Goal: Task Accomplishment & Management: Use online tool/utility

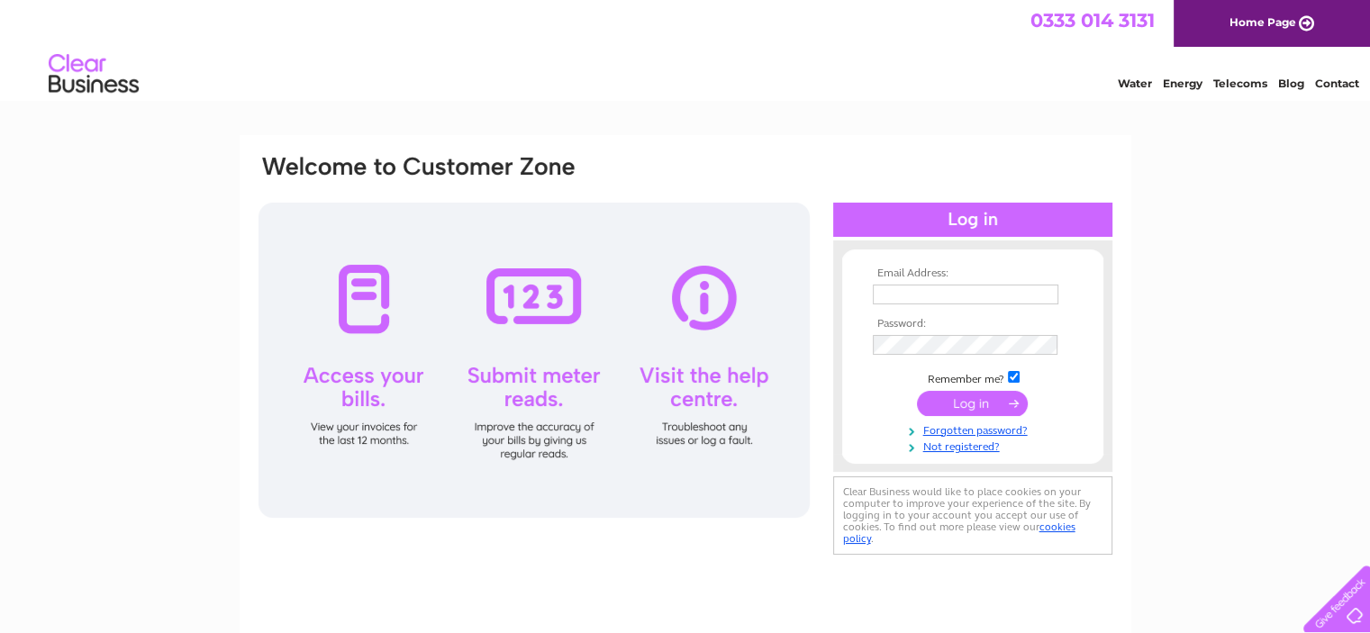
type input "trevor@joe-cool.co.uk"
click at [969, 399] on input "submit" at bounding box center [972, 403] width 111 height 25
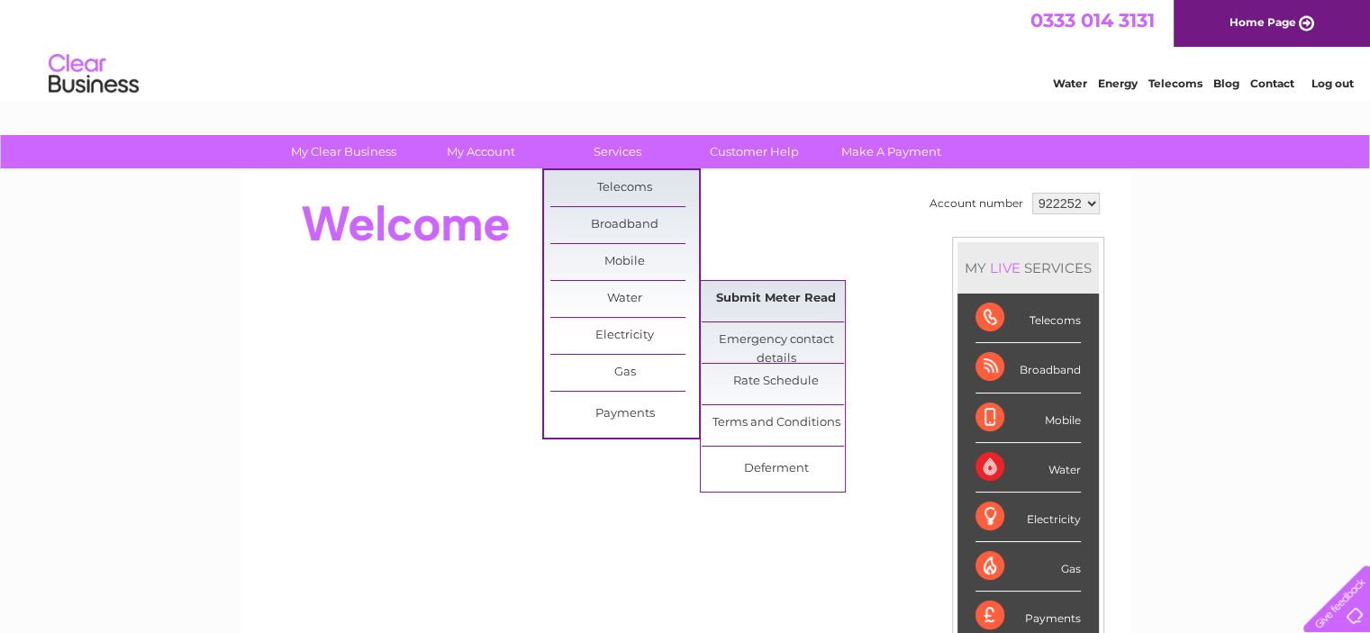
click at [756, 303] on link "Submit Meter Read" at bounding box center [775, 299] width 149 height 36
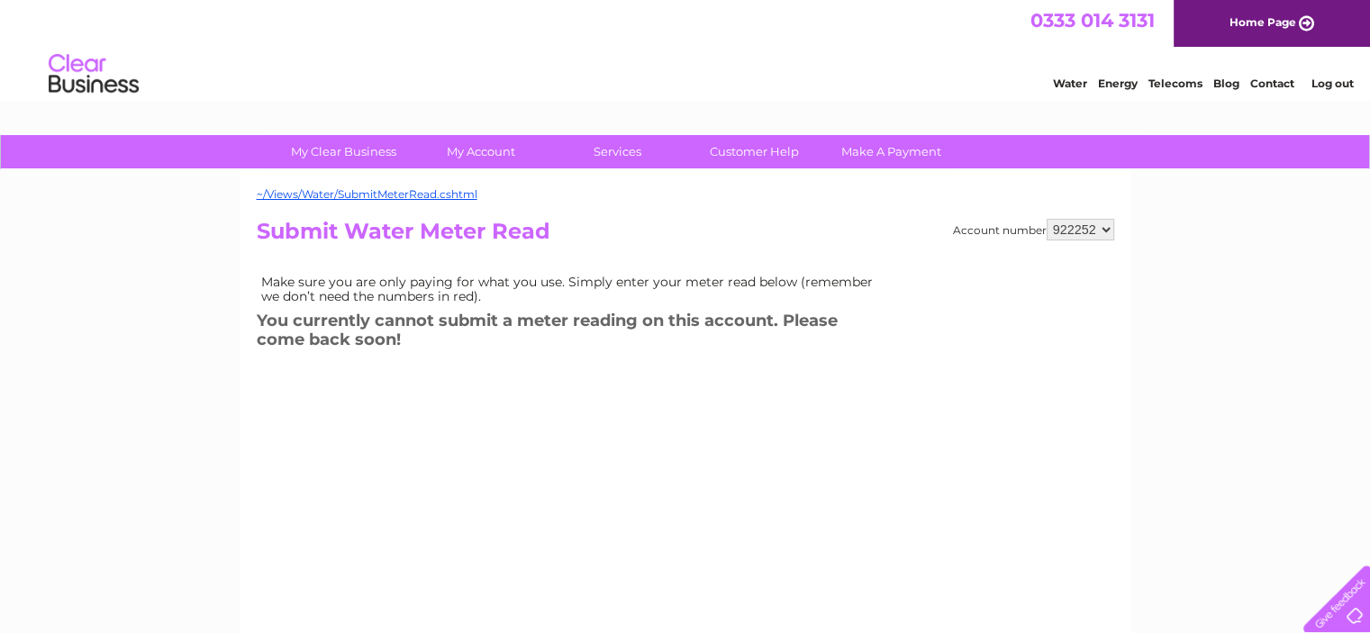
click at [1076, 228] on select "922252 922508" at bounding box center [1080, 230] width 68 height 22
select select "922508"
click at [1046, 219] on select "922252 922508" at bounding box center [1080, 230] width 68 height 22
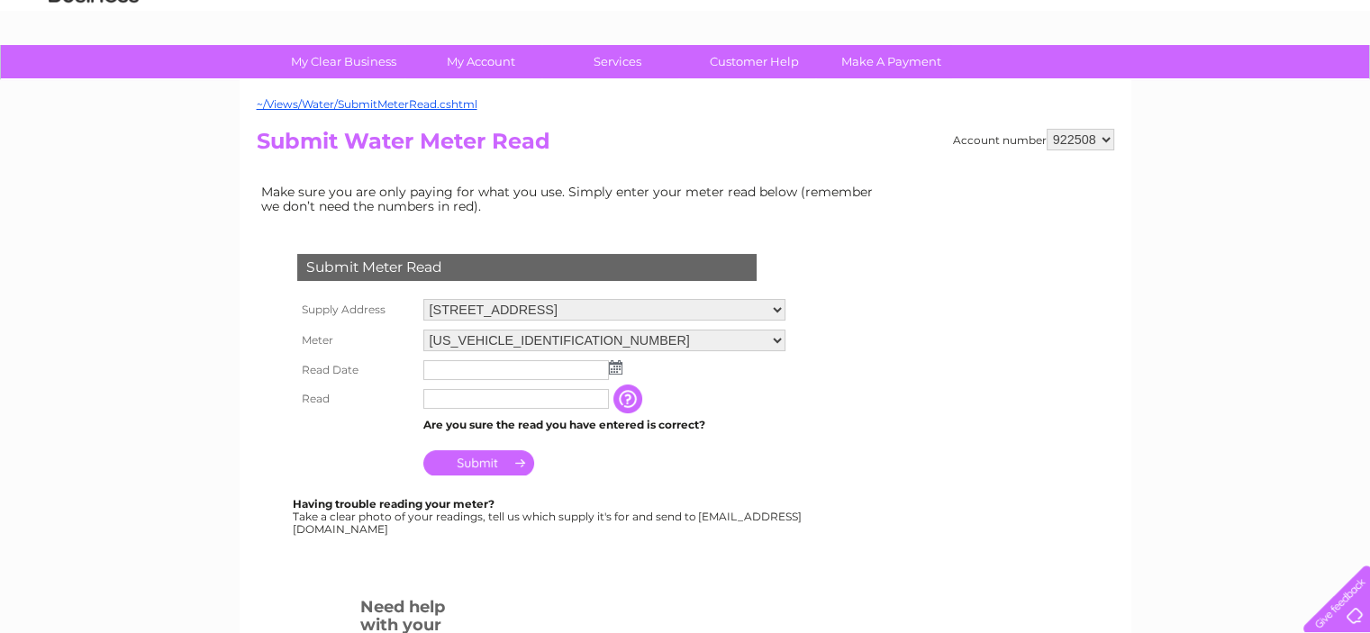
click at [620, 364] on img at bounding box center [616, 367] width 14 height 14
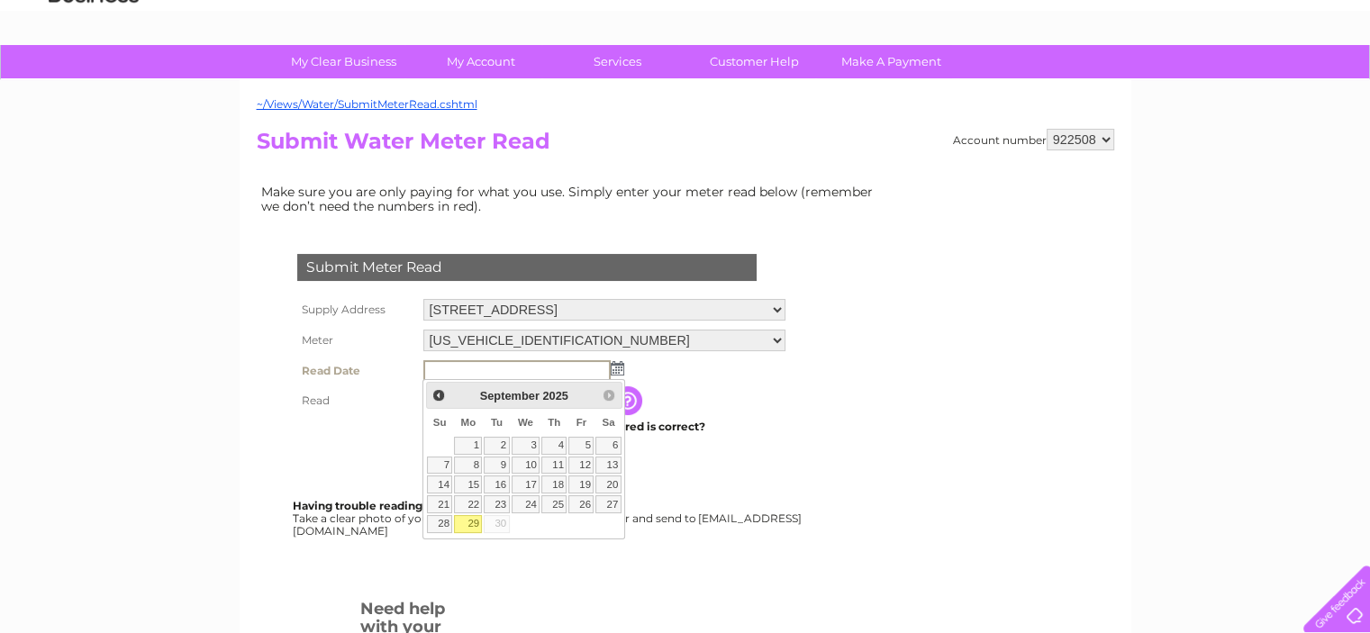
click at [476, 523] on link "29" at bounding box center [468, 524] width 28 height 18
type input "2025/09/29"
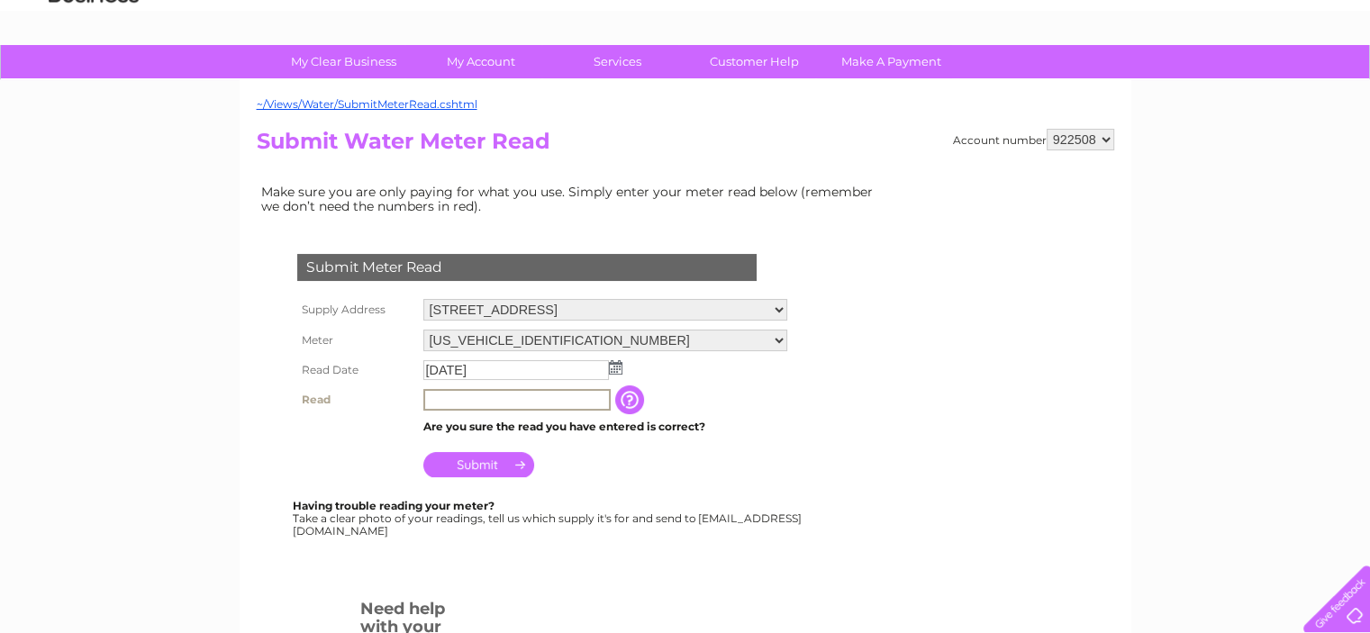
click at [453, 399] on input "text" at bounding box center [516, 400] width 187 height 22
type input "00956"
click at [450, 471] on input "Submit" at bounding box center [478, 464] width 111 height 25
